Goal: Find contact information: Find contact information

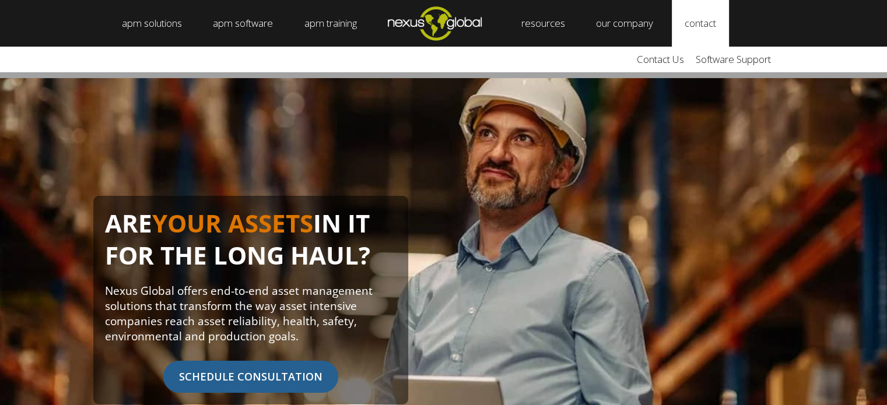
click at [703, 20] on link "contact" at bounding box center [700, 23] width 57 height 47
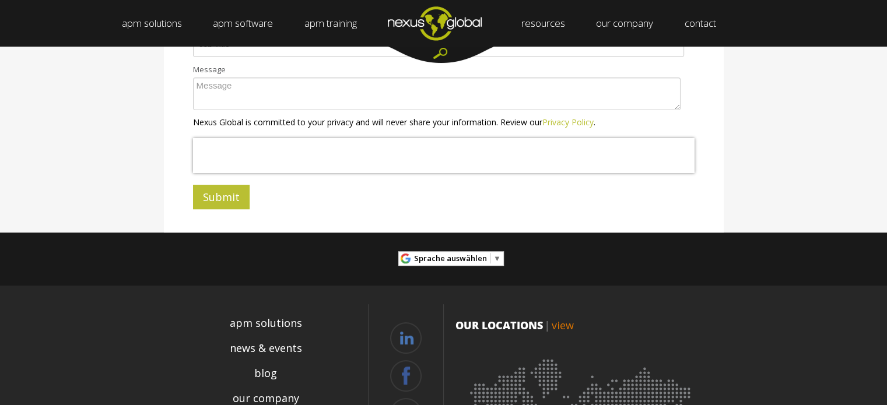
scroll to position [523, 0]
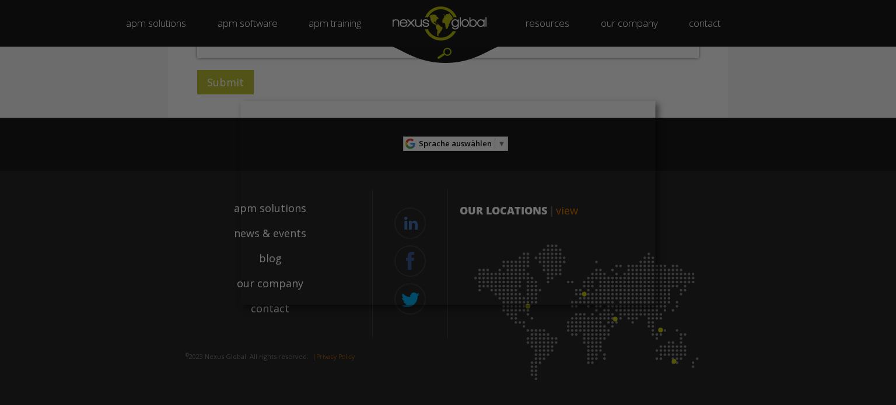
click at [700, 221] on div at bounding box center [452, 204] width 905 height 409
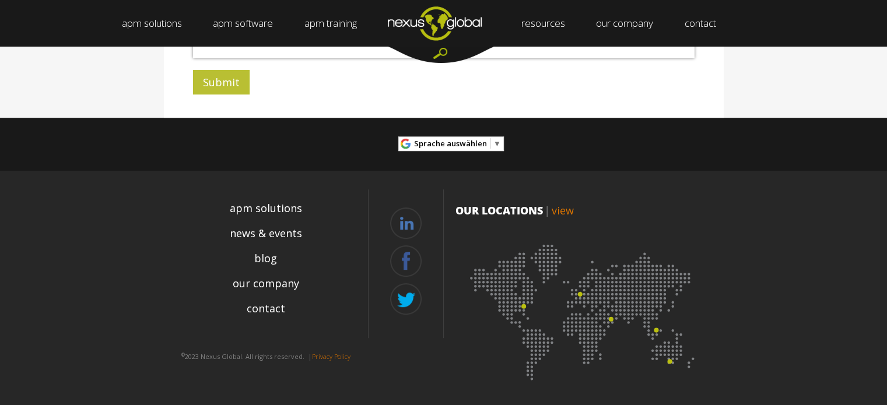
click at [493, 143] on span "▼" at bounding box center [497, 143] width 8 height 10
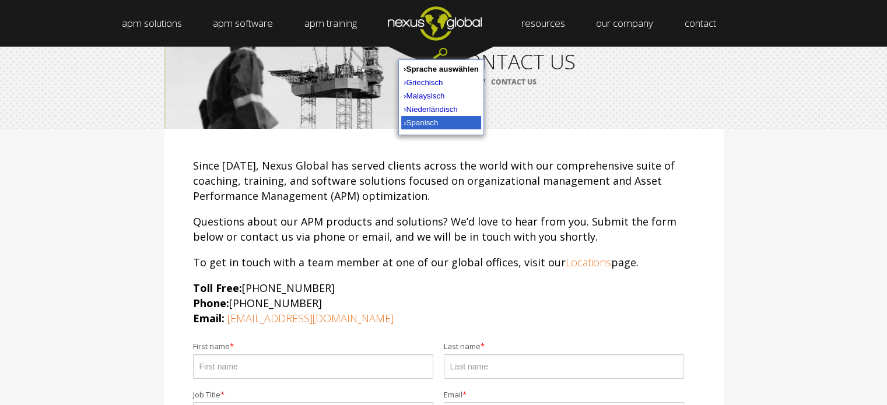
scroll to position [58, 0]
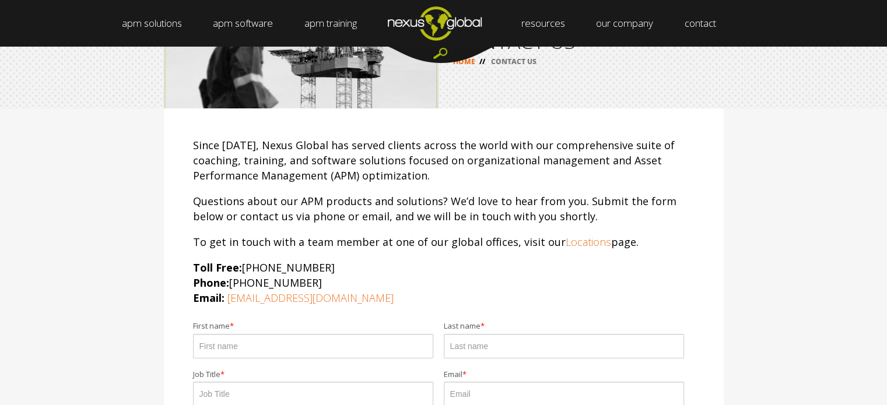
click at [773, 120] on div "Since 1998, Nexus Global has served clients across the world with our comprehen…" at bounding box center [443, 345] width 887 height 474
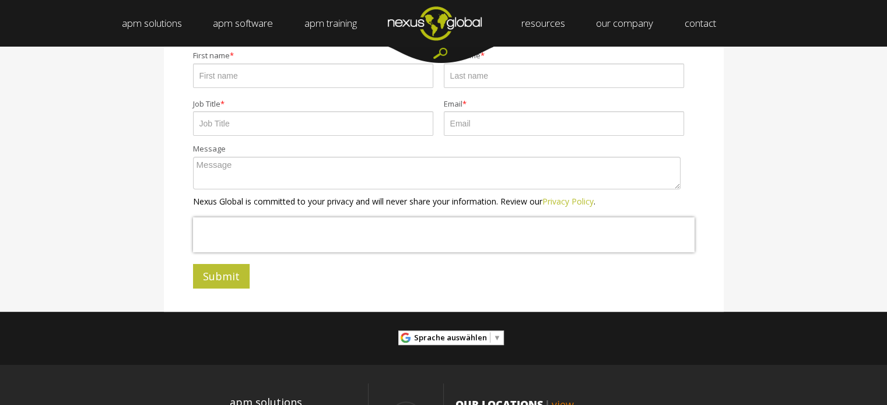
scroll to position [467, 0]
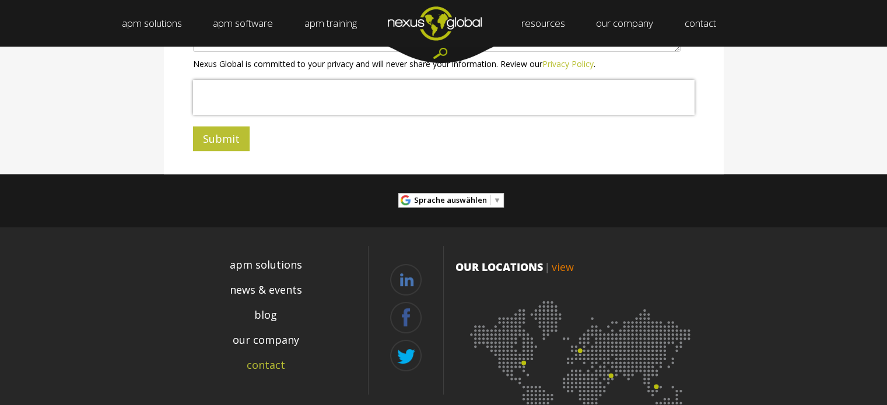
click at [263, 360] on link "contact" at bounding box center [266, 366] width 38 height 16
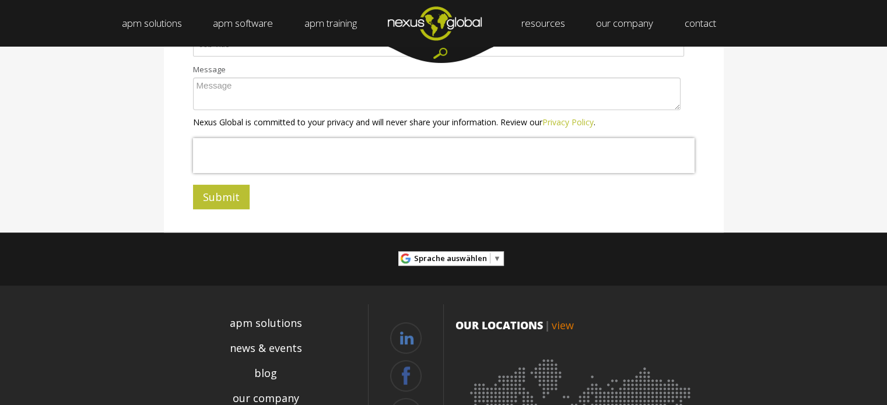
scroll to position [523, 0]
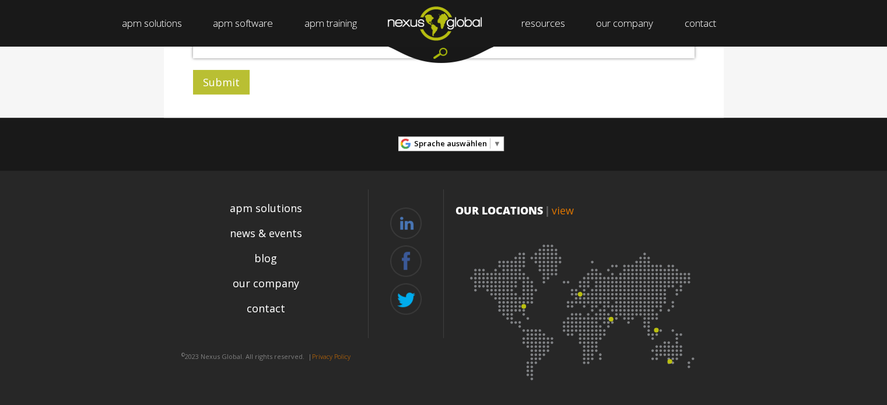
click at [337, 358] on link "Privacy Policy" at bounding box center [331, 356] width 38 height 9
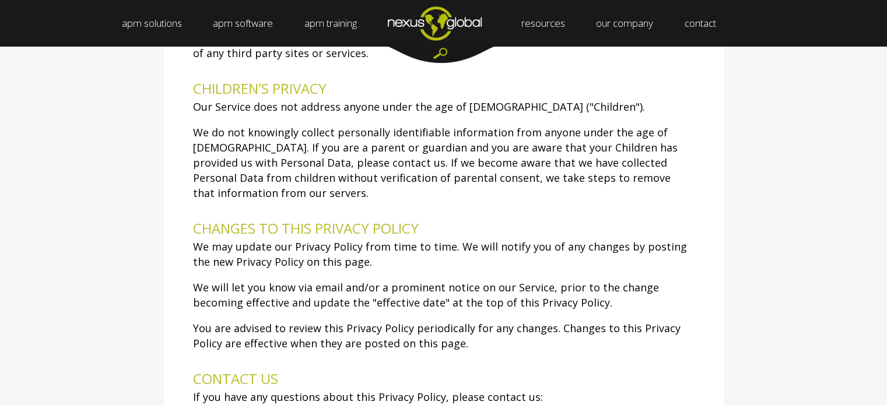
scroll to position [4832, 0]
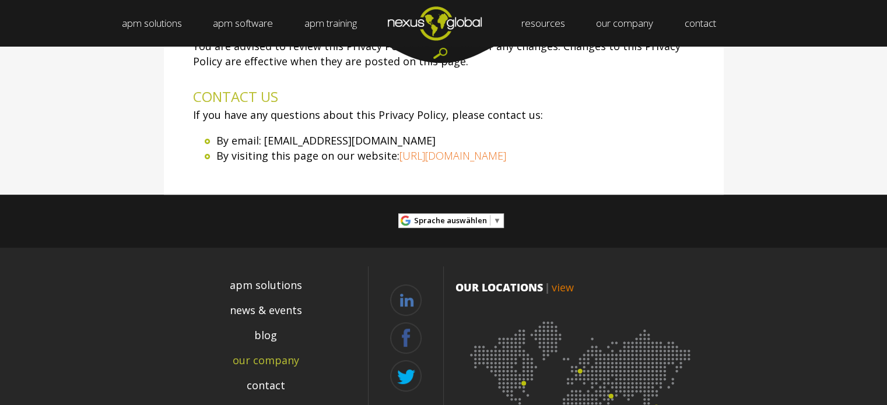
click at [282, 353] on link "our company" at bounding box center [266, 361] width 66 height 16
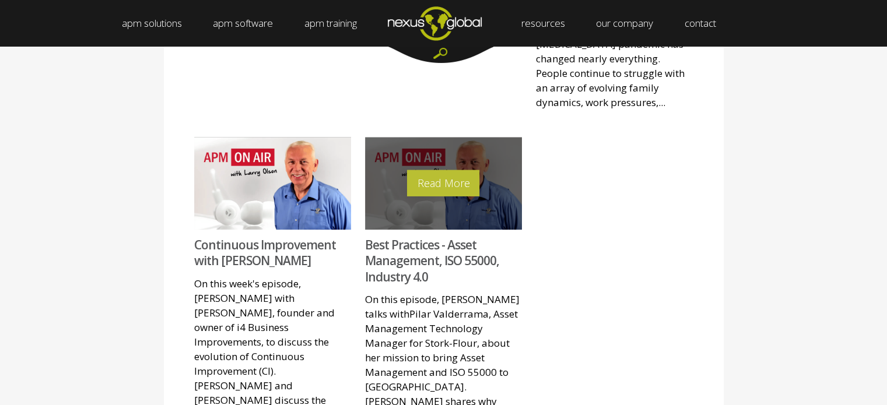
scroll to position [1298, 0]
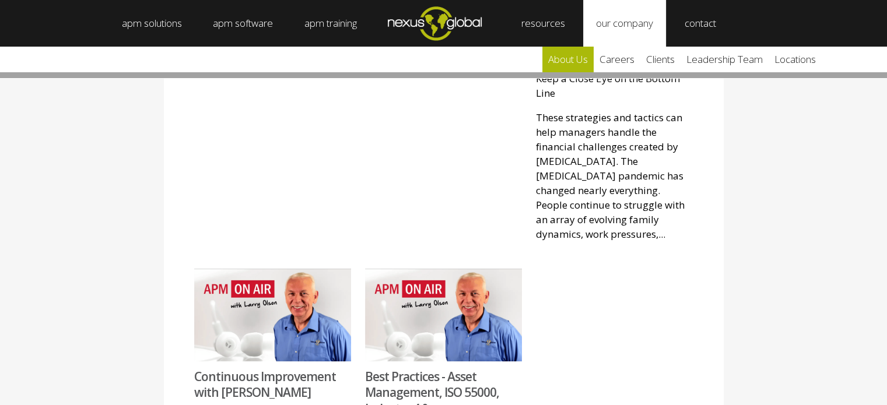
click at [586, 57] on link "about us" at bounding box center [567, 60] width 51 height 26
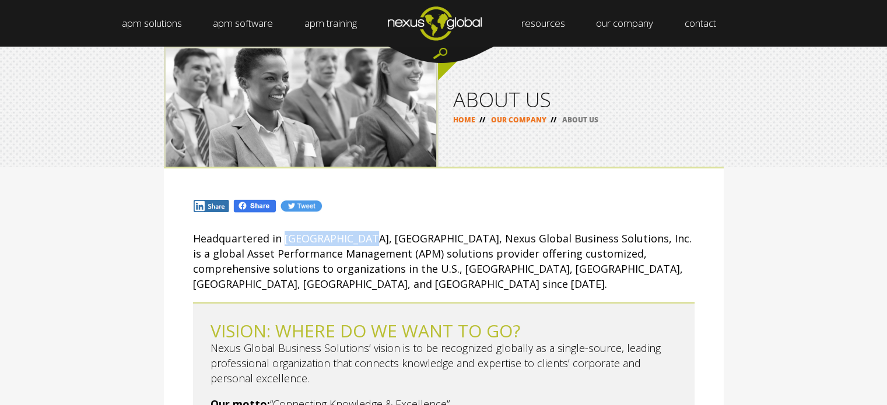
drag, startPoint x: 284, startPoint y: 235, endPoint x: 363, endPoint y: 235, distance: 78.7
click at [363, 235] on p "Headquartered in Wake Forest, NC, Nexus Global Business Solutions, Inc. is a gl…" at bounding box center [444, 261] width 502 height 61
copy p "Wake Forest, NC"
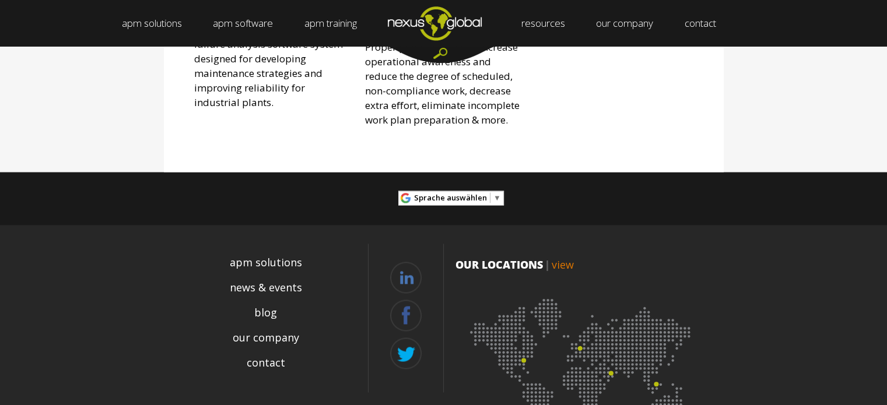
scroll to position [1628, 0]
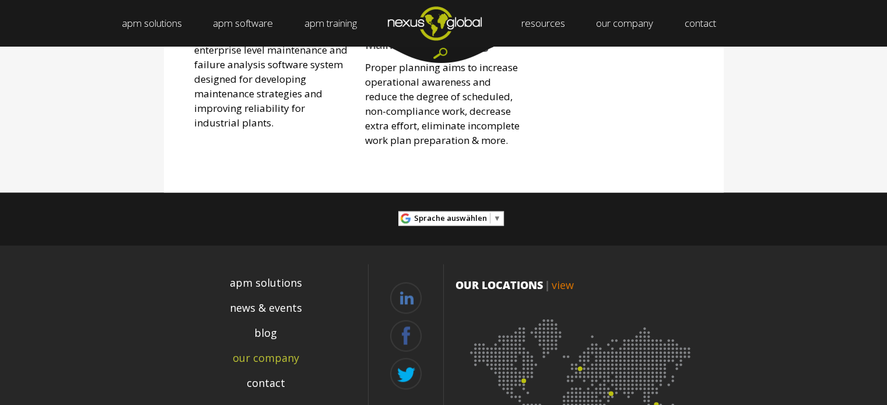
click at [271, 351] on link "our company" at bounding box center [266, 359] width 66 height 16
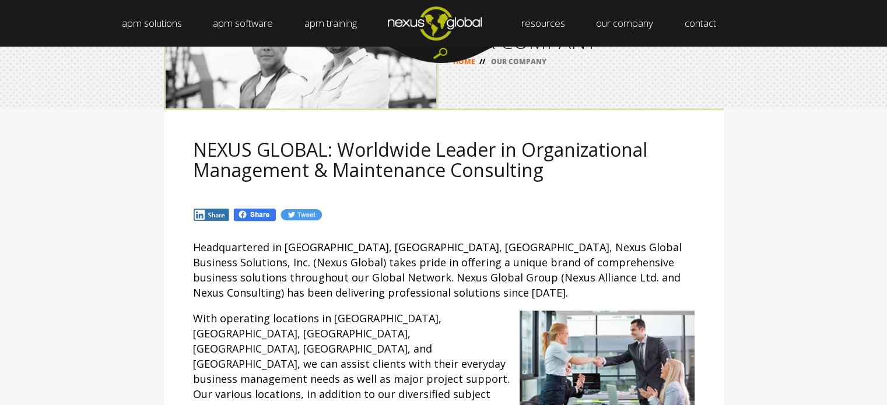
scroll to position [117, 0]
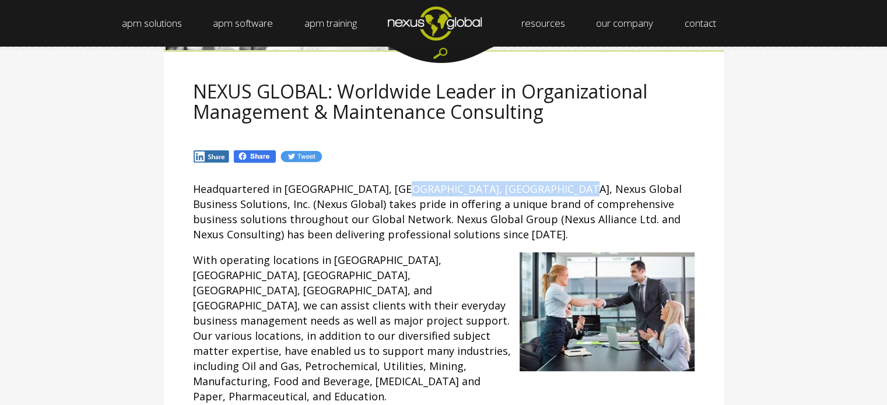
drag, startPoint x: 394, startPoint y: 189, endPoint x: 553, endPoint y: 188, distance: 158.6
click at [553, 188] on span "Headquartered in Wake Forest, NC, USA, Nexus Global Business Solutions, Inc. (N…" at bounding box center [437, 211] width 489 height 59
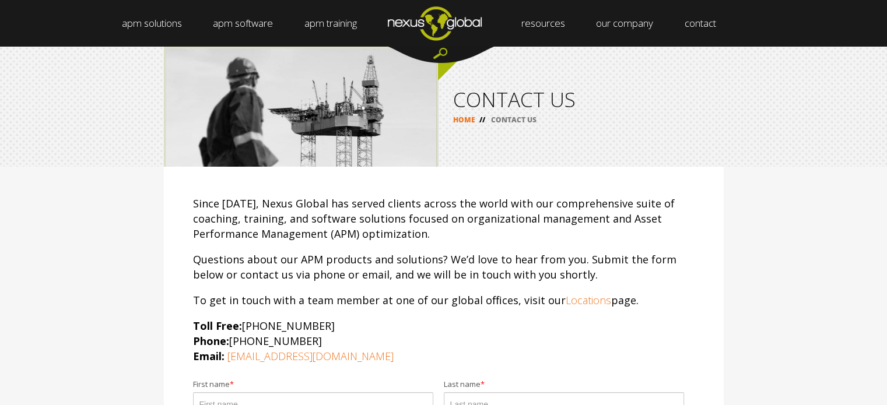
scroll to position [467, 0]
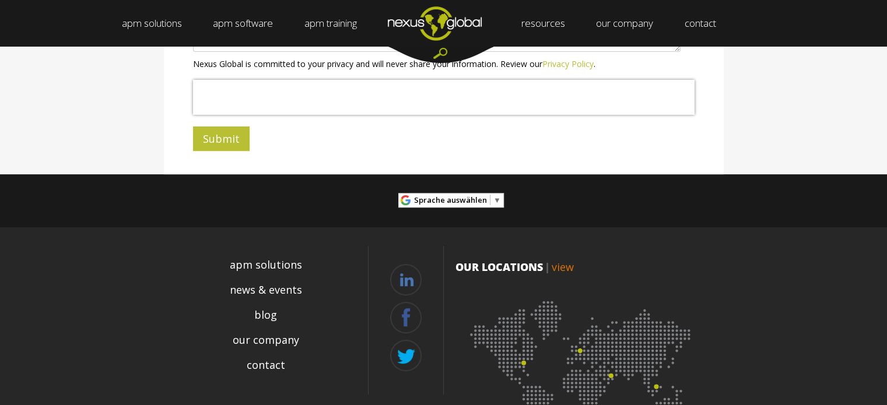
scroll to position [523, 0]
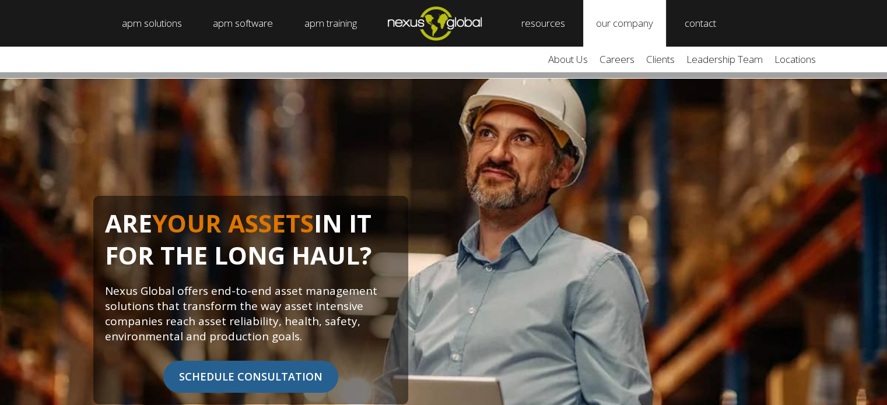
click at [637, 27] on link "our company" at bounding box center [624, 23] width 83 height 47
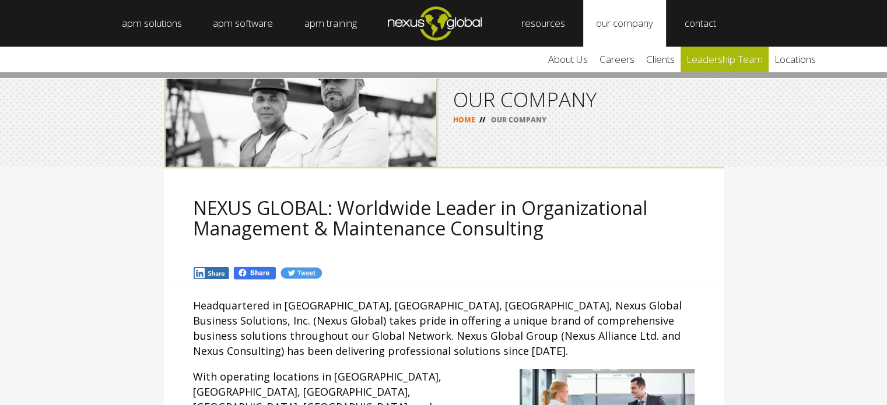
click at [723, 59] on link "leadership team" at bounding box center [725, 60] width 88 height 26
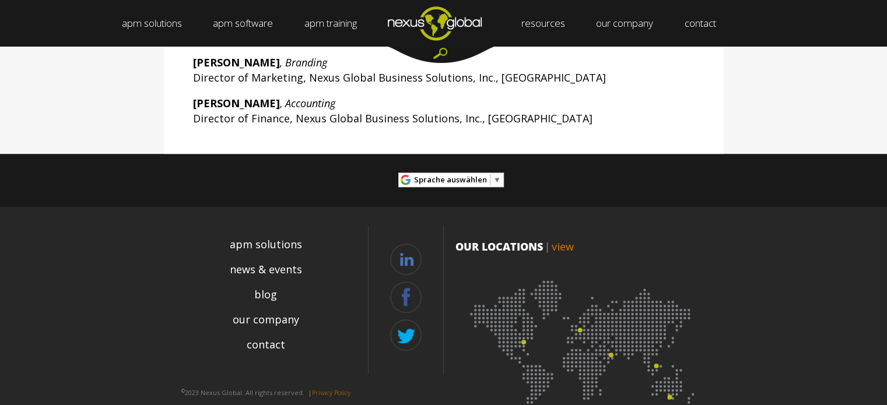
scroll to position [561, 0]
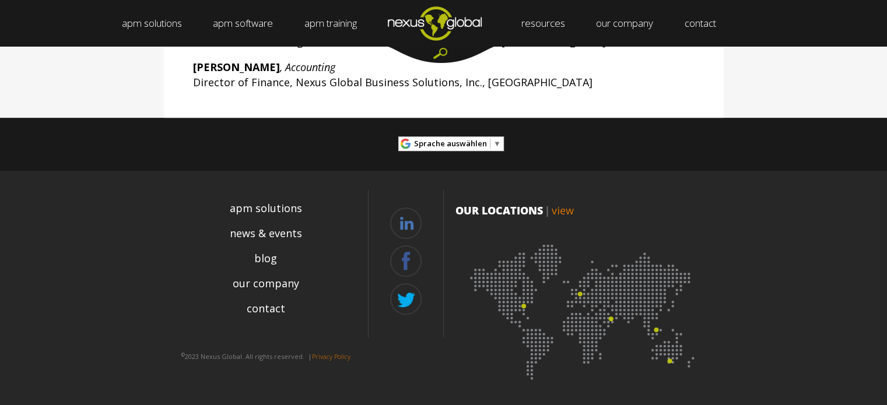
click at [523, 303] on img at bounding box center [584, 308] width 257 height 157
click at [581, 289] on img at bounding box center [584, 308] width 257 height 157
click at [609, 314] on img at bounding box center [584, 308] width 257 height 157
click at [654, 325] on img at bounding box center [584, 308] width 257 height 157
click at [521, 304] on img at bounding box center [584, 308] width 257 height 157
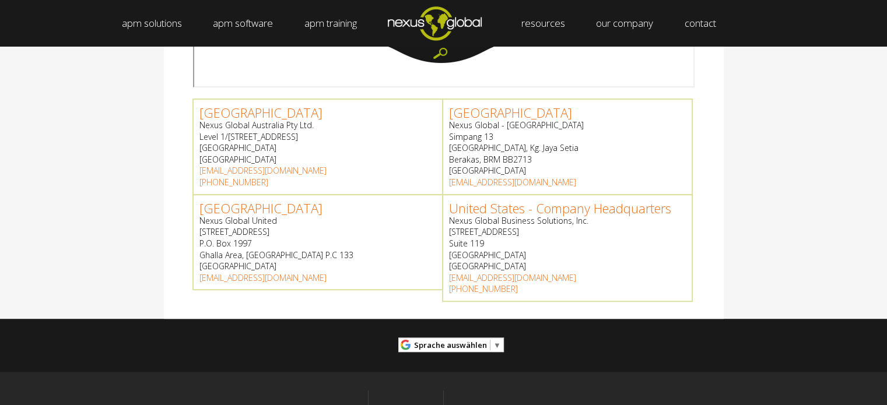
scroll to position [525, 0]
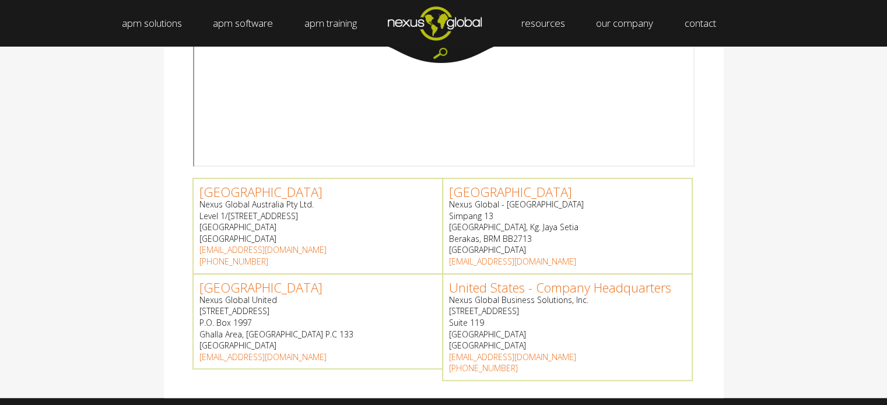
scroll to position [467, 0]
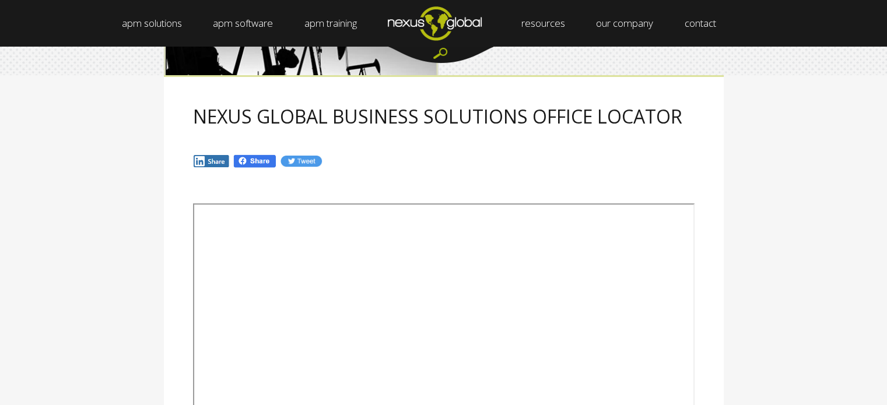
scroll to position [117, 0]
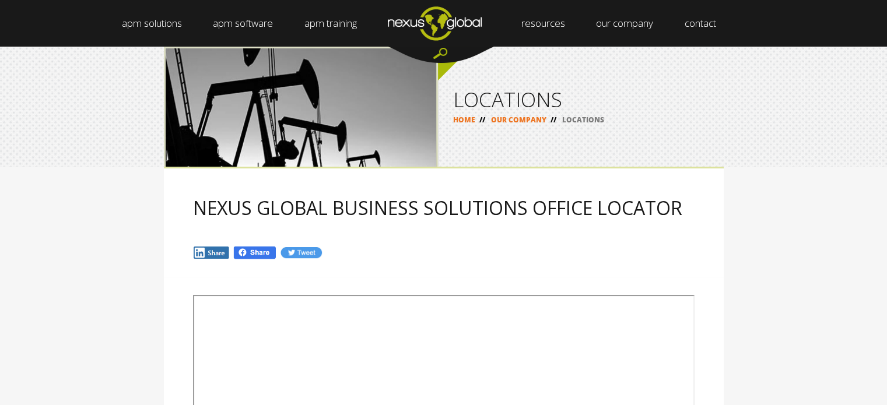
scroll to position [175, 0]
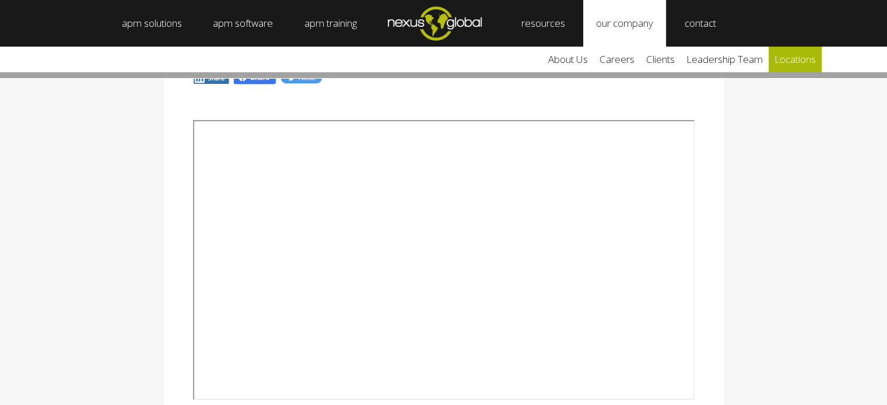
click at [799, 59] on link "locations" at bounding box center [795, 60] width 53 height 26
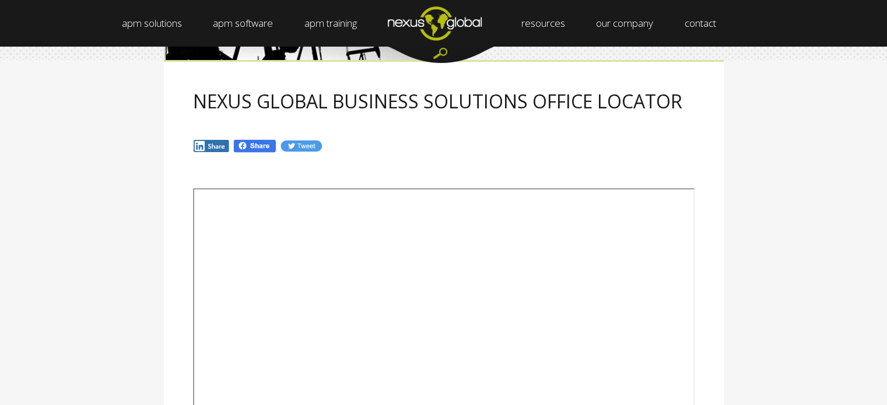
scroll to position [105, 0]
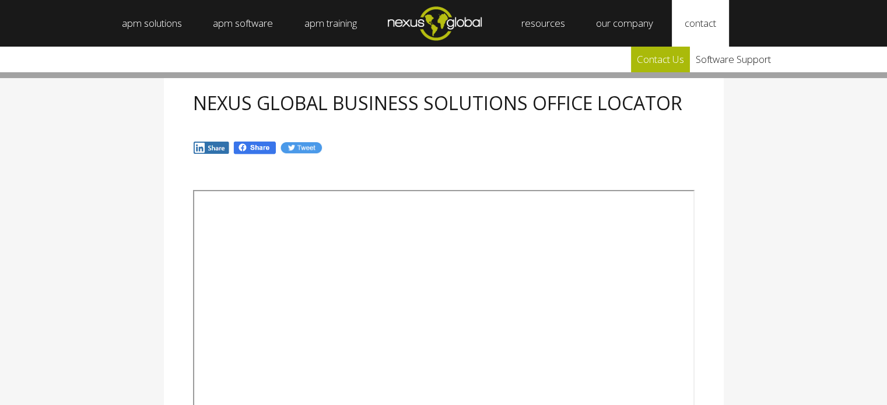
click at [663, 57] on link "Contact Us" at bounding box center [660, 60] width 59 height 26
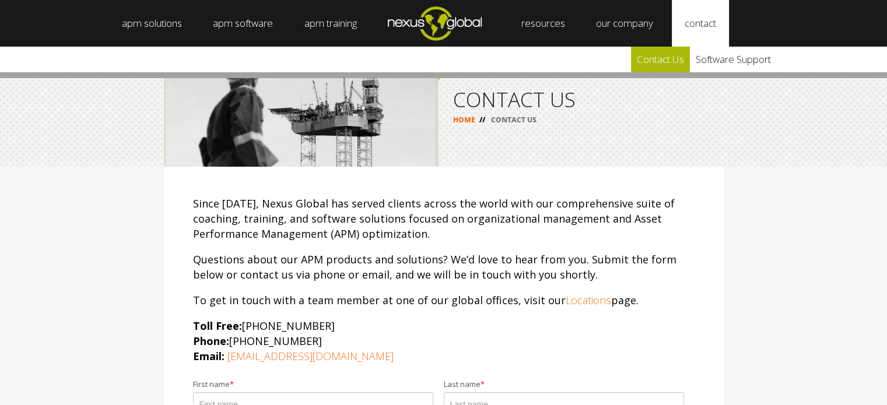
click at [681, 59] on link "Contact Us" at bounding box center [660, 60] width 59 height 26
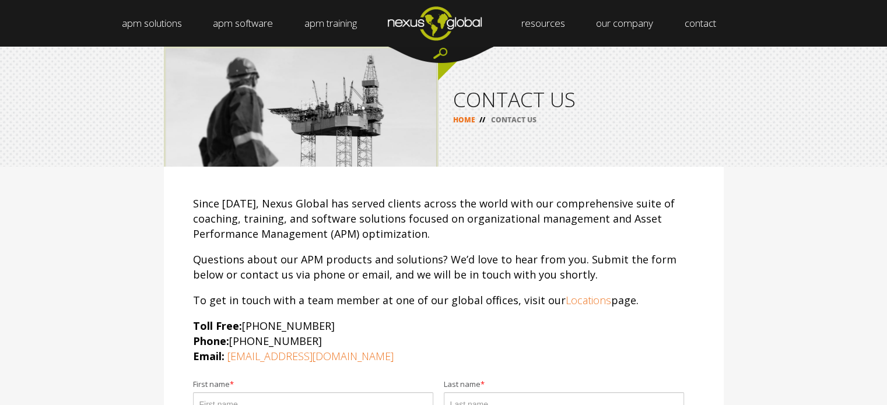
scroll to position [58, 0]
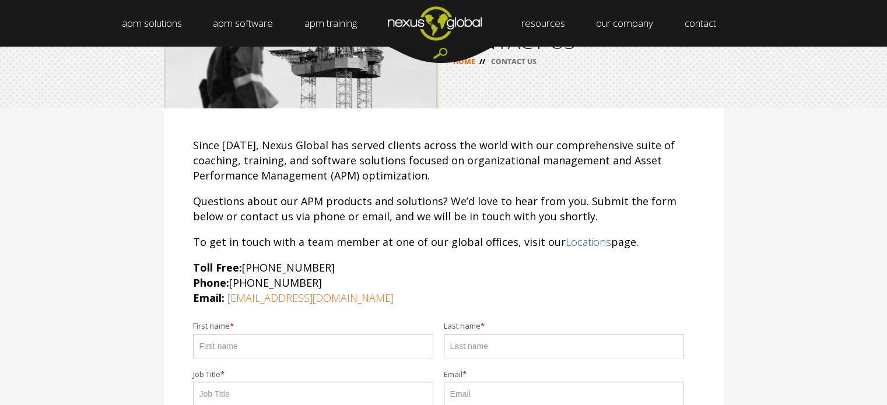
click at [566, 240] on link "Locations" at bounding box center [588, 242] width 45 height 14
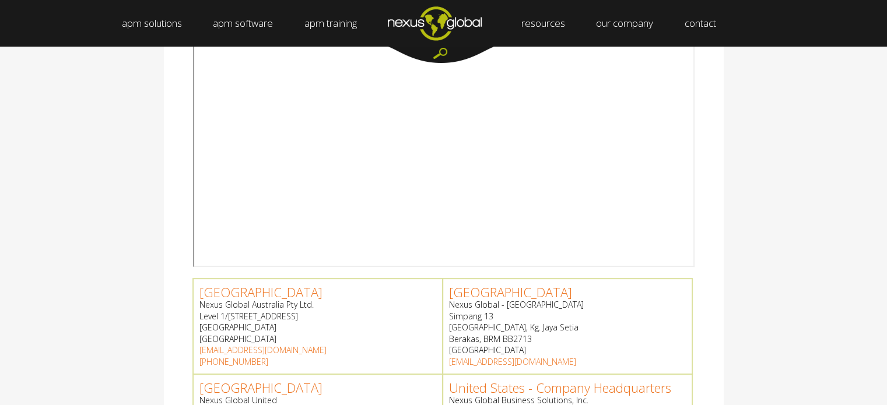
scroll to position [467, 0]
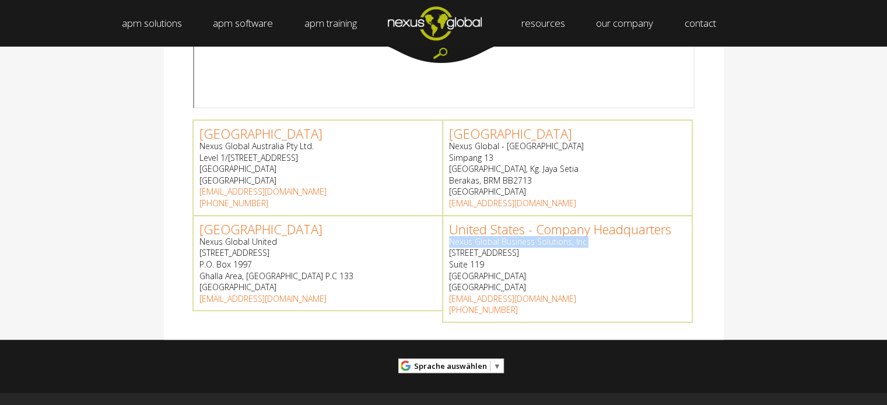
drag, startPoint x: 449, startPoint y: 241, endPoint x: 585, endPoint y: 240, distance: 136.5
click at [585, 240] on p "Nexus Global Business Solutions, Inc. [STREET_ADDRESS]" at bounding box center [567, 264] width 237 height 57
copy p "Nexus Global Business Solutions, Inc."
